Goal: Register for event/course

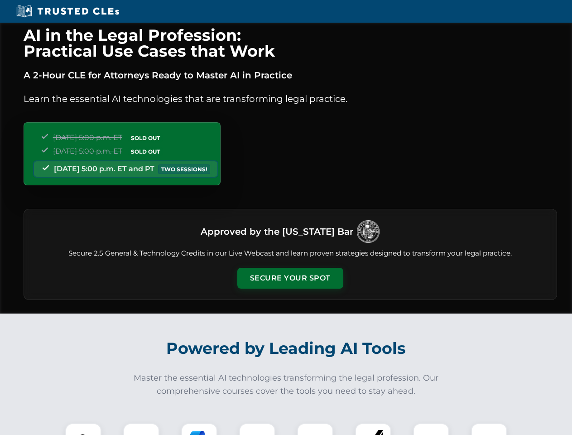
click at [290, 278] on button "Secure Your Spot" at bounding box center [290, 278] width 106 height 21
click at [83, 429] on img at bounding box center [83, 441] width 26 height 26
click at [141, 429] on div at bounding box center [141, 441] width 36 height 36
